Goal: Task Accomplishment & Management: Manage account settings

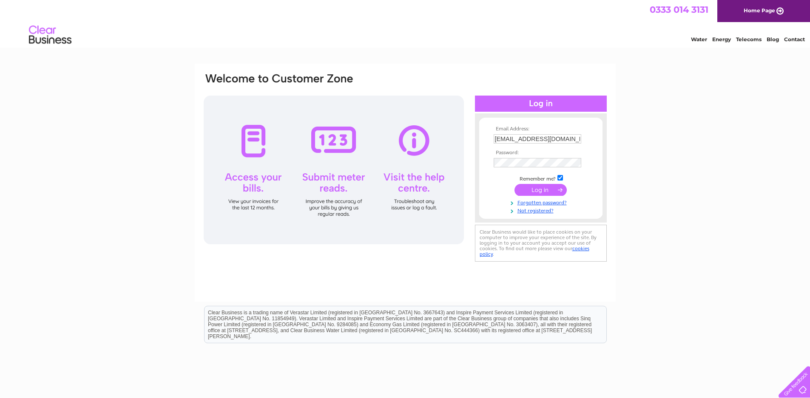
click at [547, 189] on input "submit" at bounding box center [540, 190] width 52 height 12
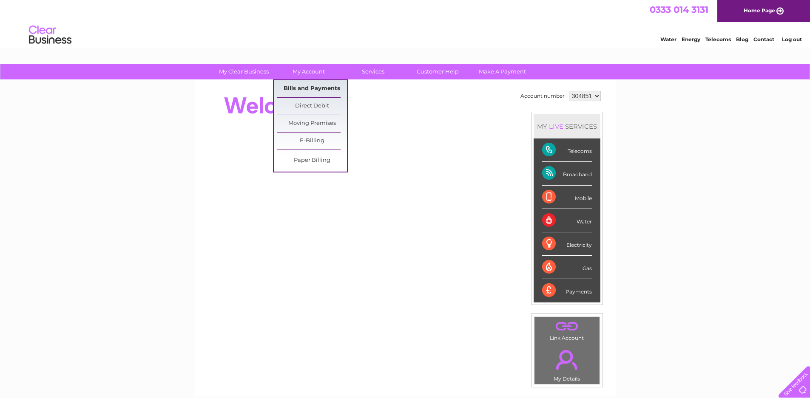
click at [299, 91] on link "Bills and Payments" at bounding box center [312, 88] width 70 height 17
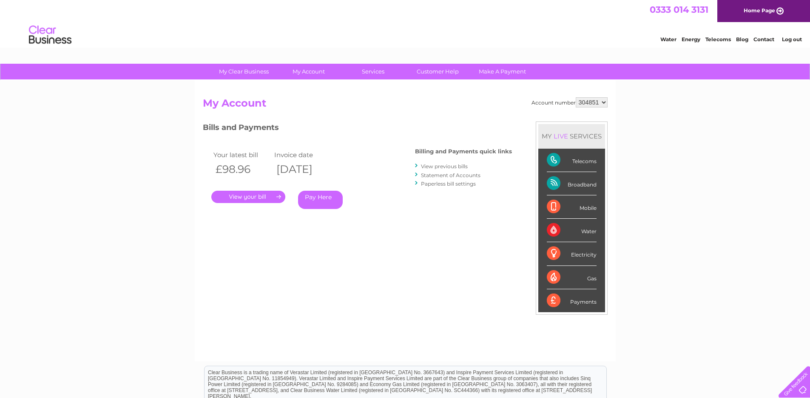
click at [255, 197] on link "." at bounding box center [248, 197] width 74 height 12
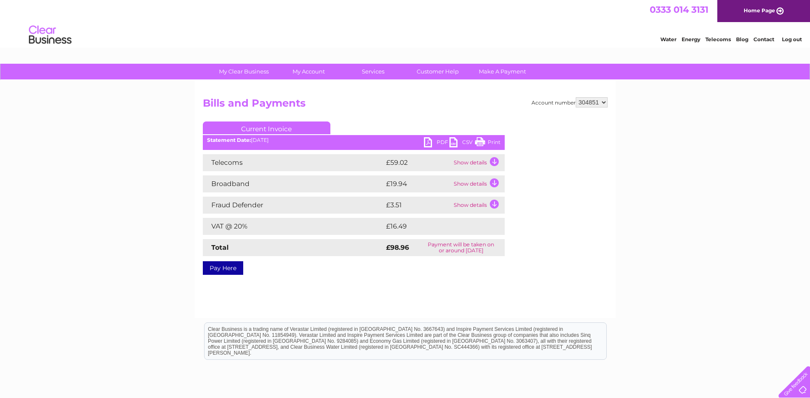
click at [443, 144] on link "PDF" at bounding box center [437, 143] width 26 height 12
